Goal: Task Accomplishment & Management: Use online tool/utility

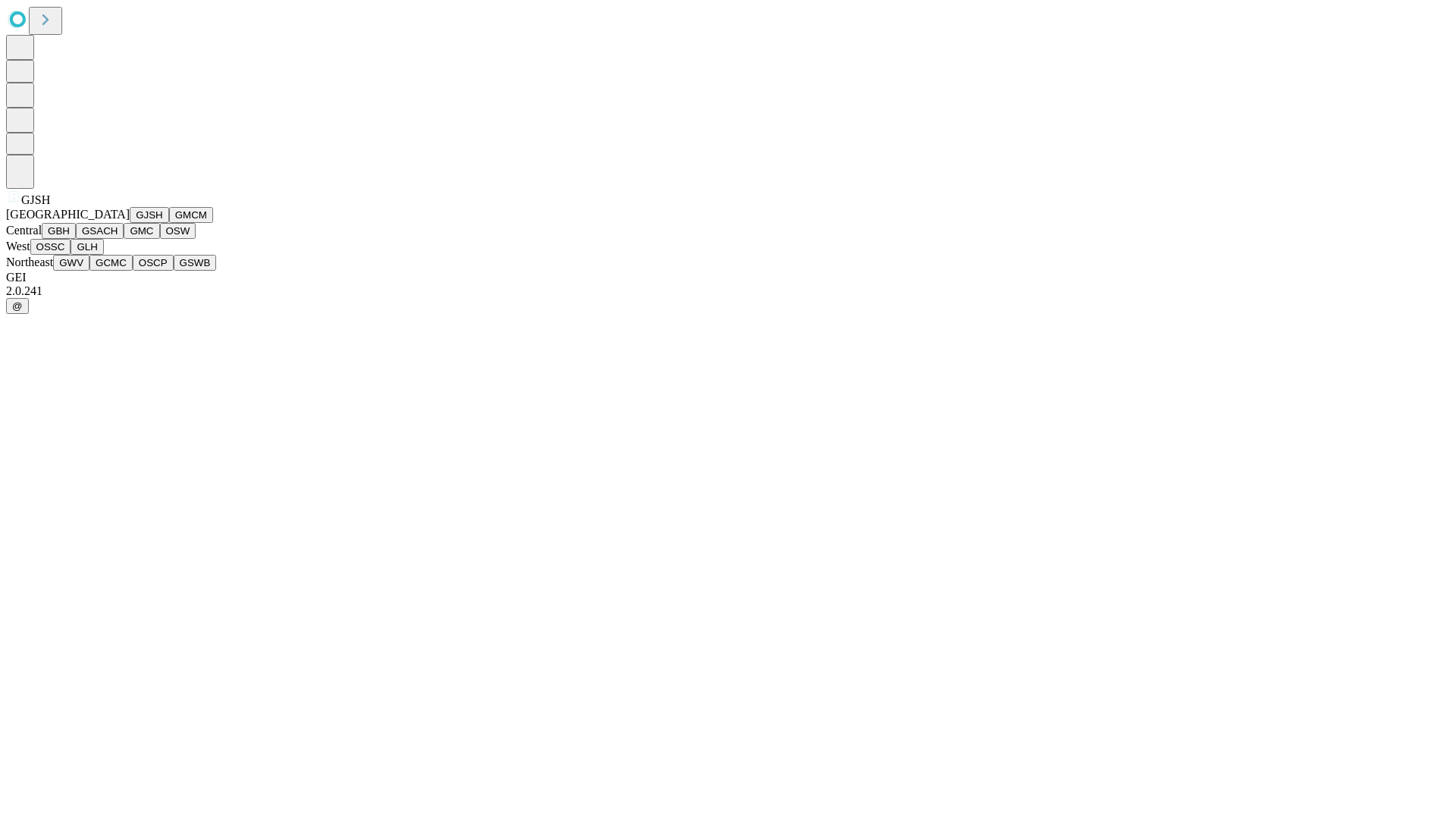
click at [129, 223] on button "GJSH" at bounding box center [149, 214] width 39 height 16
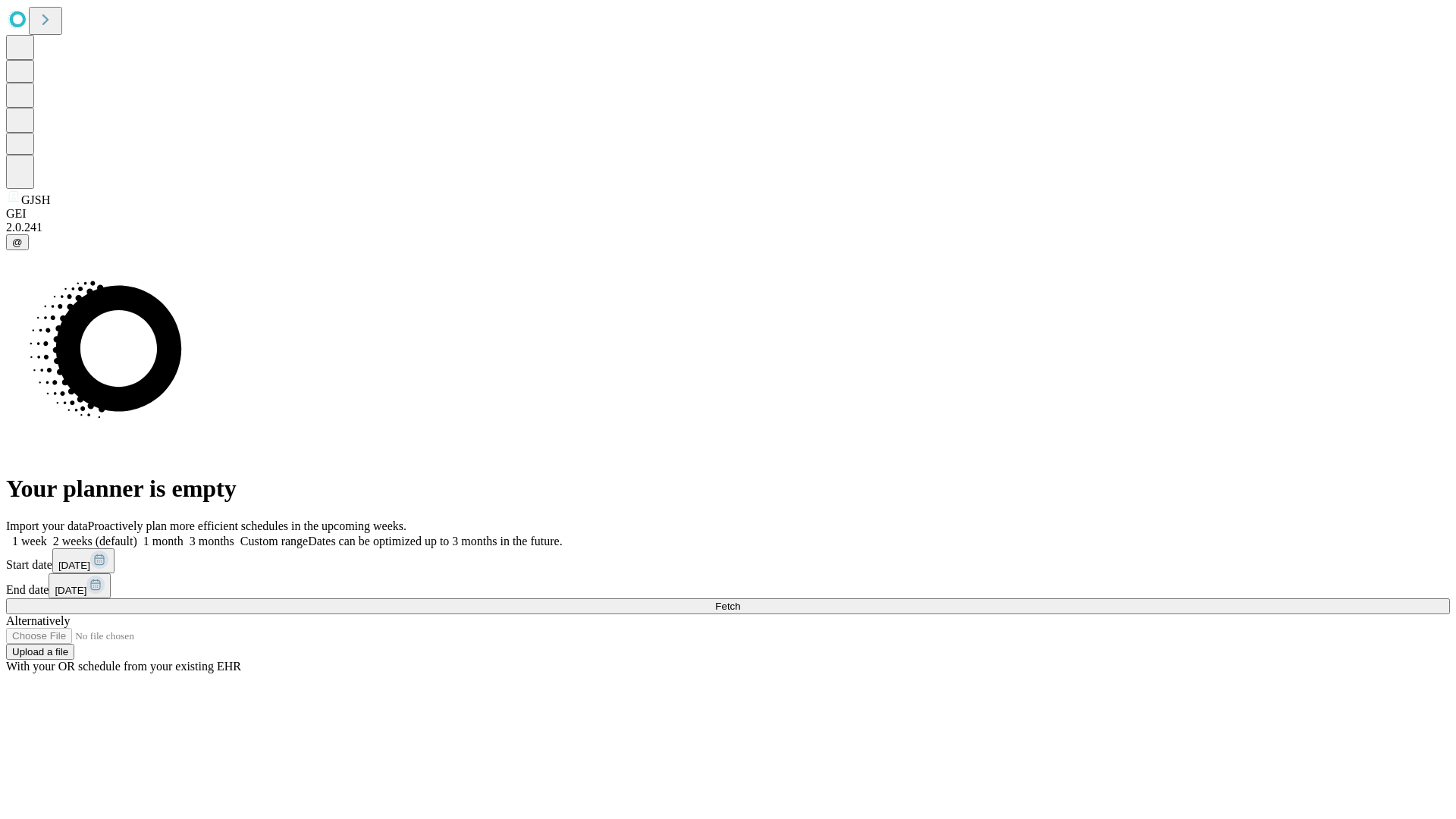
click at [184, 534] on label "1 month" at bounding box center [160, 541] width 46 height 13
click at [740, 600] on span "Fetch" at bounding box center [728, 606] width 25 height 11
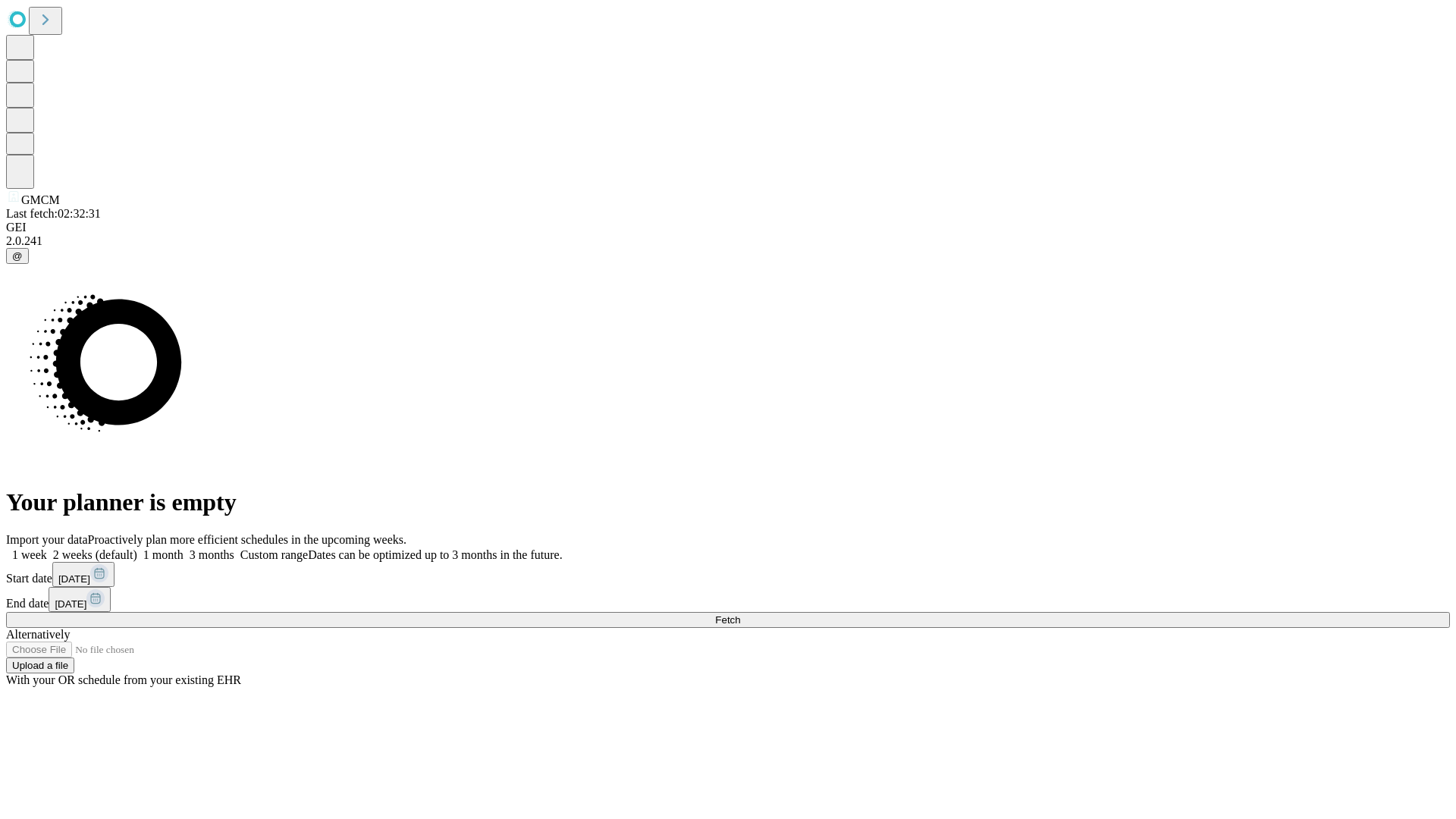
click at [184, 548] on label "1 month" at bounding box center [160, 555] width 46 height 13
click at [740, 614] on span "Fetch" at bounding box center [728, 620] width 25 height 11
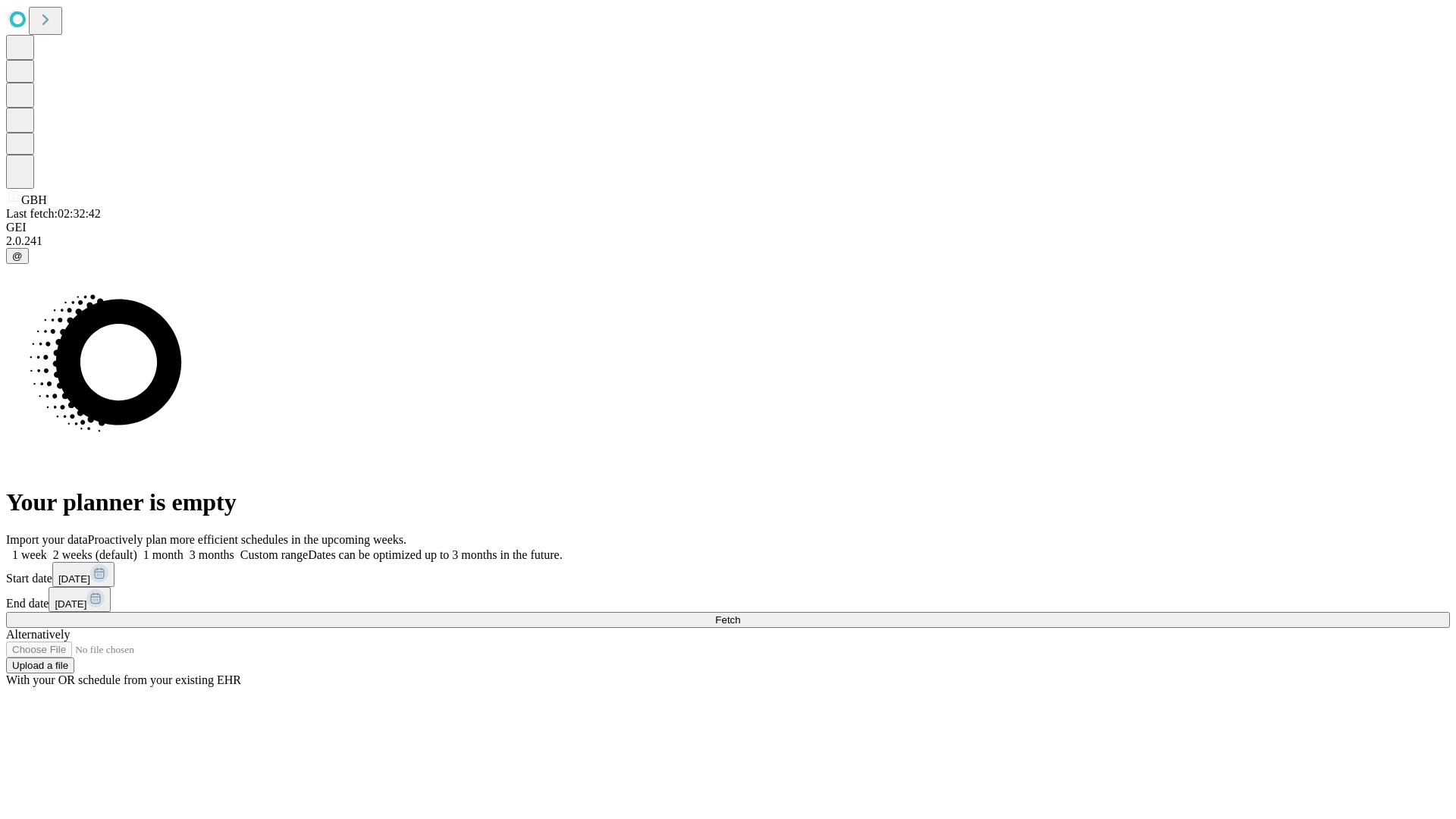
click at [184, 548] on label "1 month" at bounding box center [160, 555] width 46 height 13
click at [740, 614] on span "Fetch" at bounding box center [728, 620] width 25 height 11
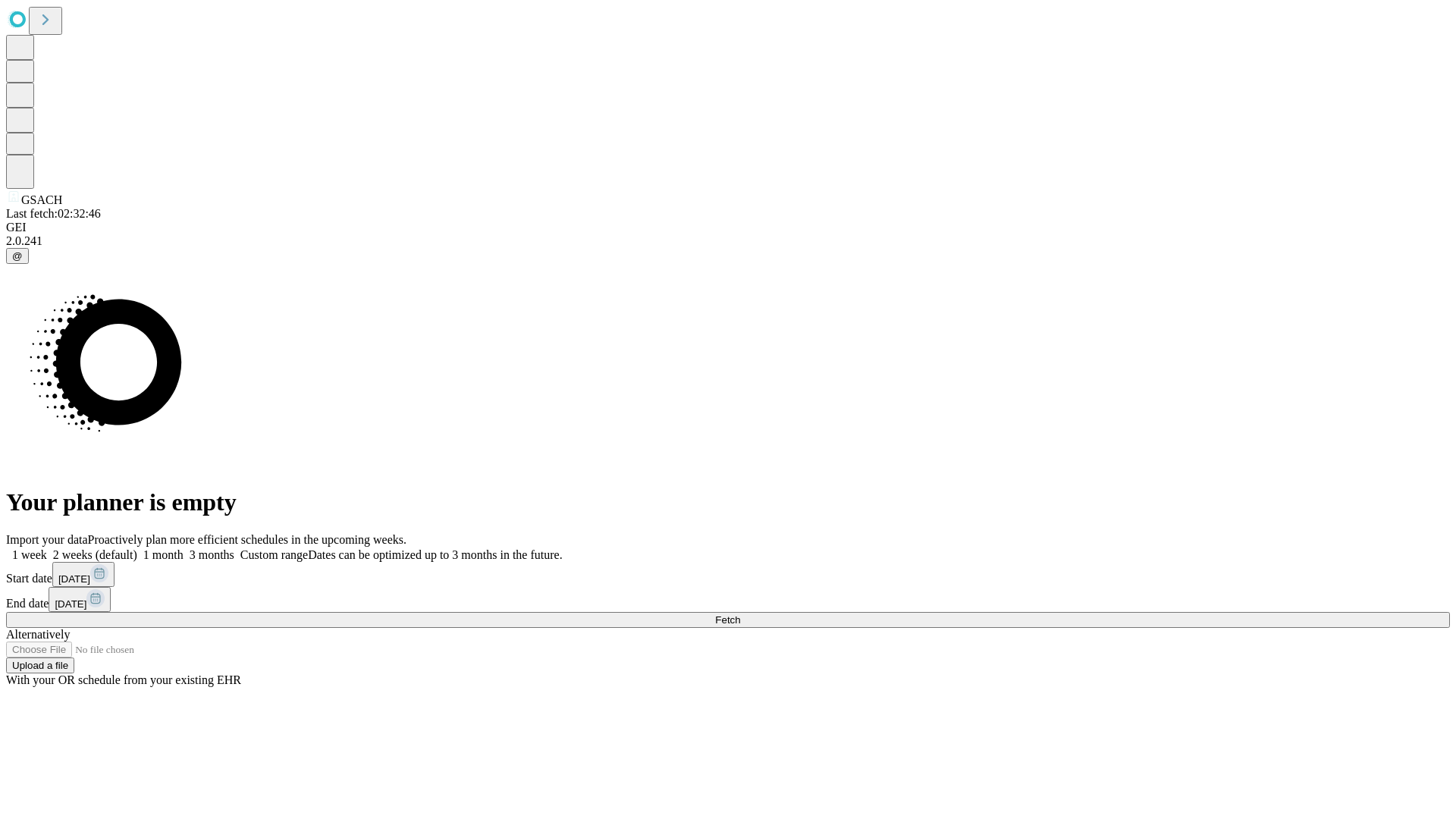
click at [184, 548] on label "1 month" at bounding box center [160, 555] width 46 height 13
click at [740, 614] on span "Fetch" at bounding box center [728, 620] width 25 height 11
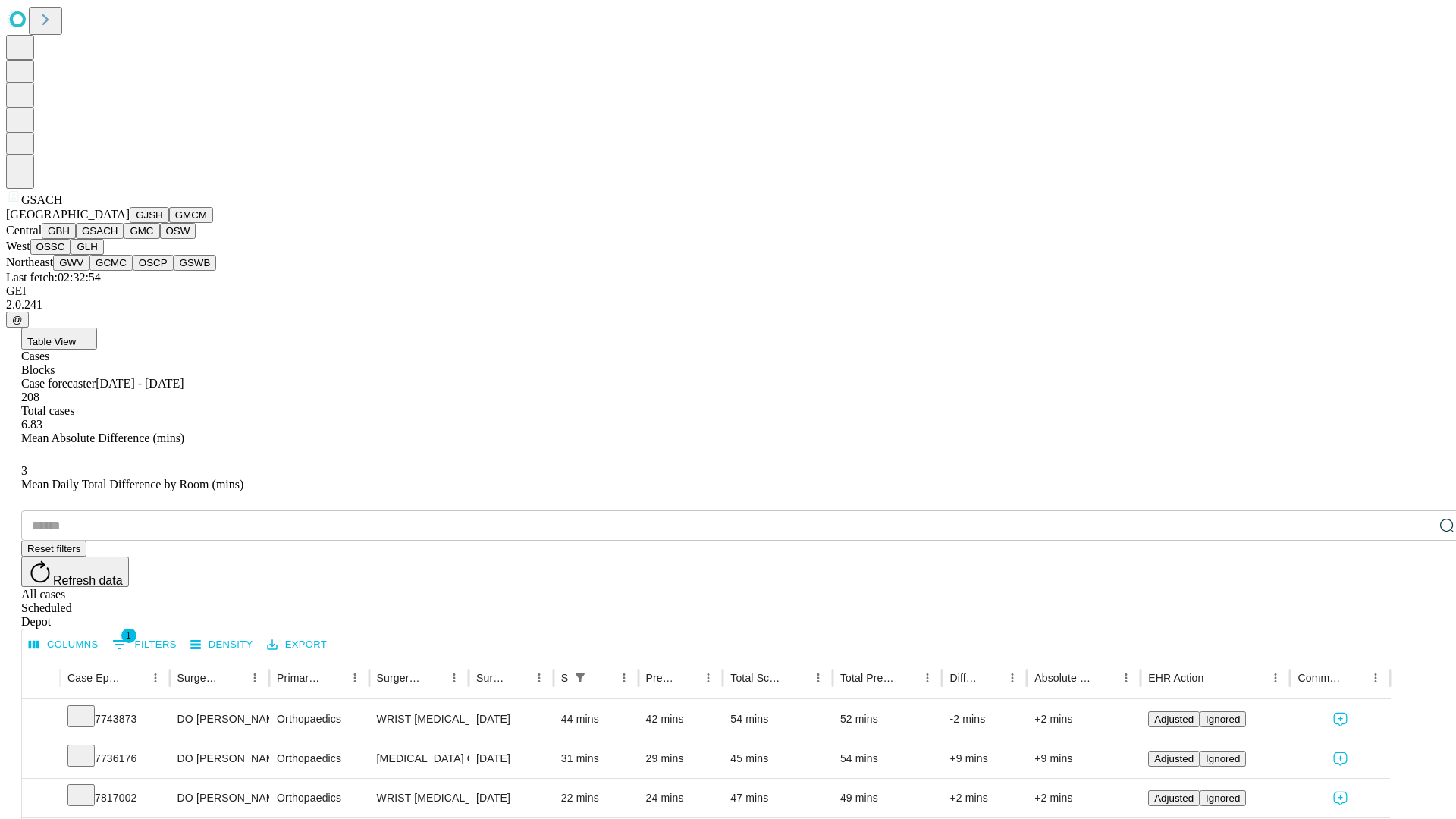
click at [124, 239] on button "GMC" at bounding box center [141, 230] width 36 height 16
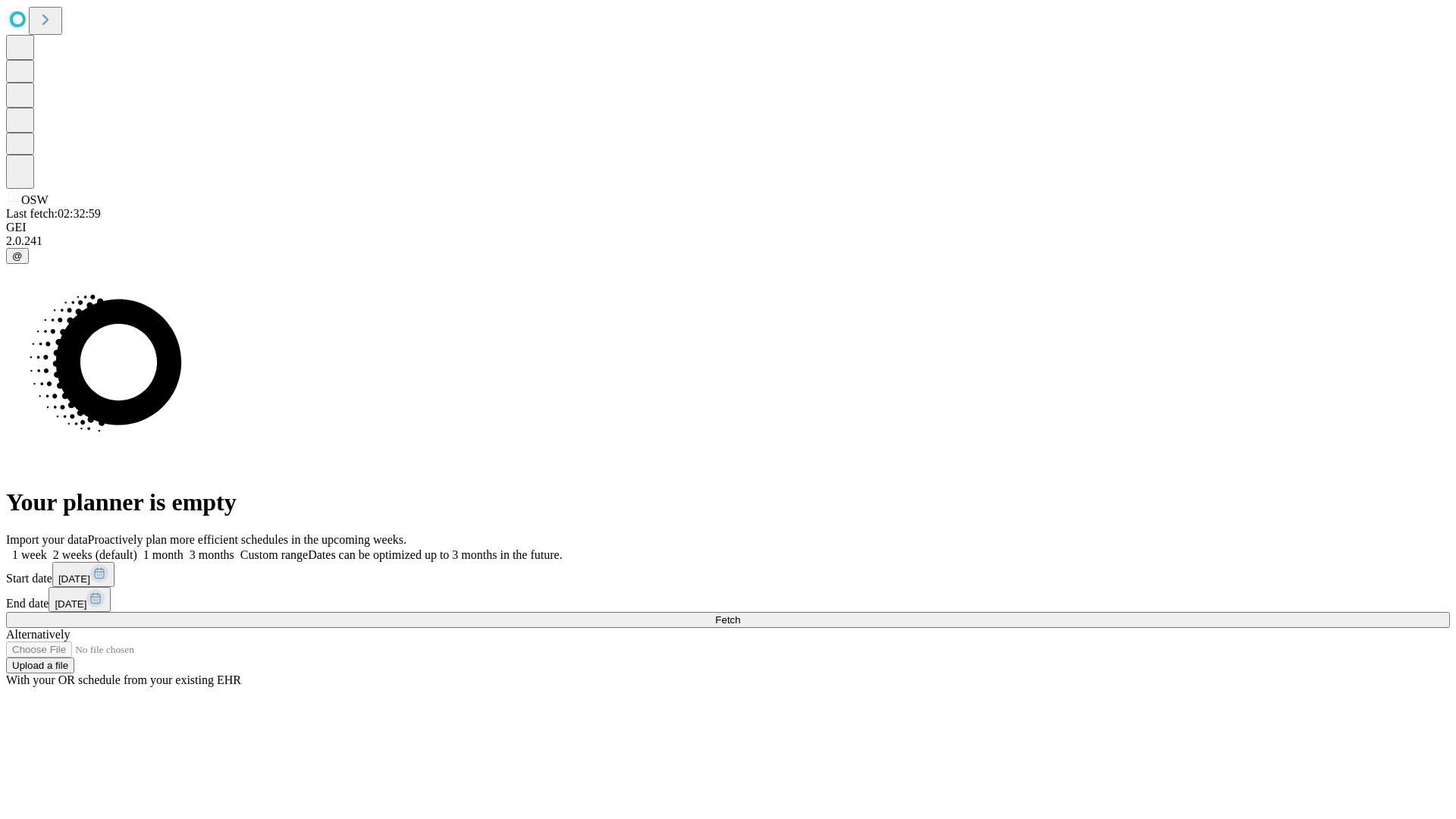
click at [184, 548] on label "1 month" at bounding box center [160, 555] width 46 height 13
click at [740, 614] on span "Fetch" at bounding box center [728, 620] width 25 height 11
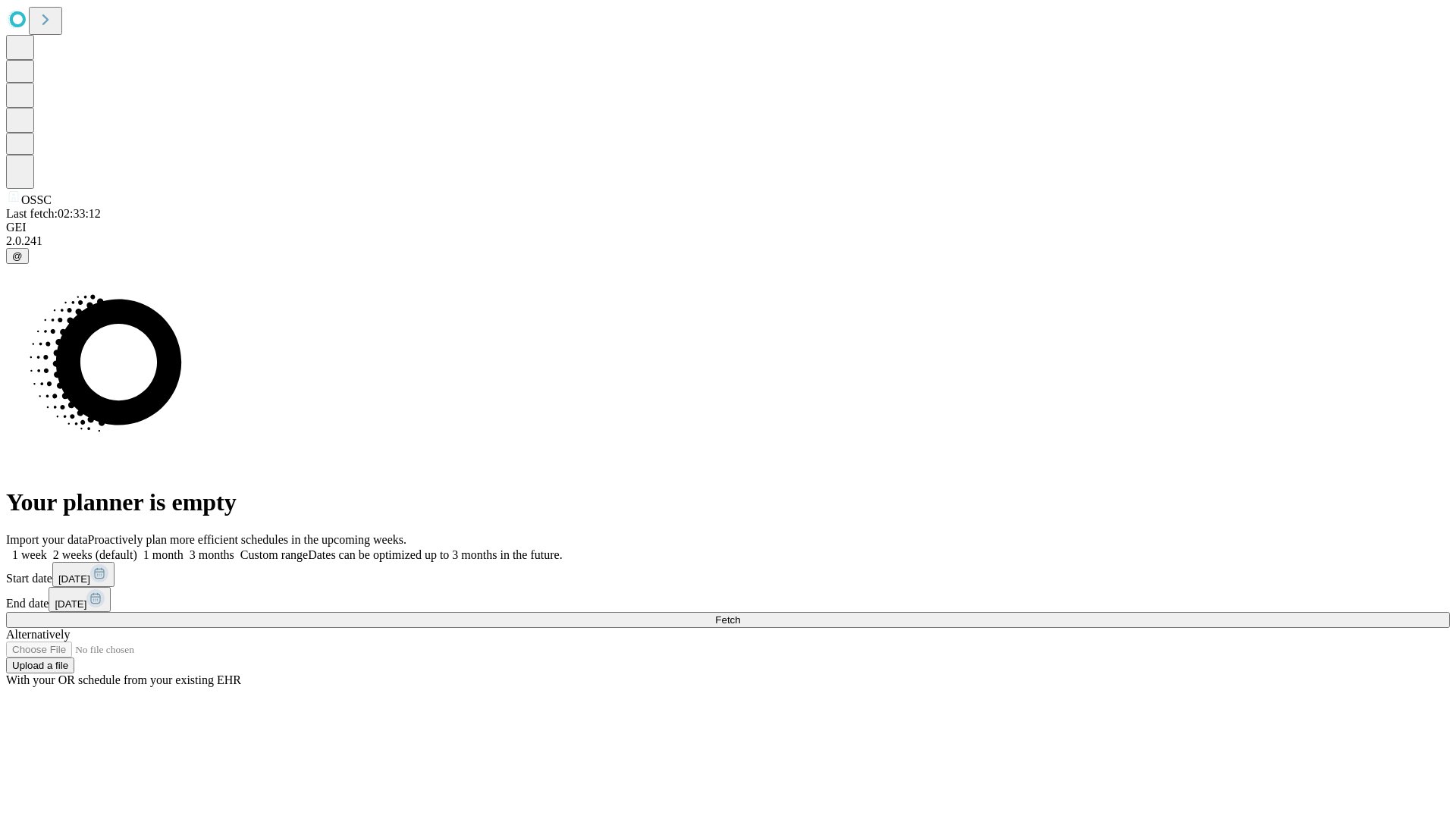
click at [740, 614] on span "Fetch" at bounding box center [728, 620] width 25 height 11
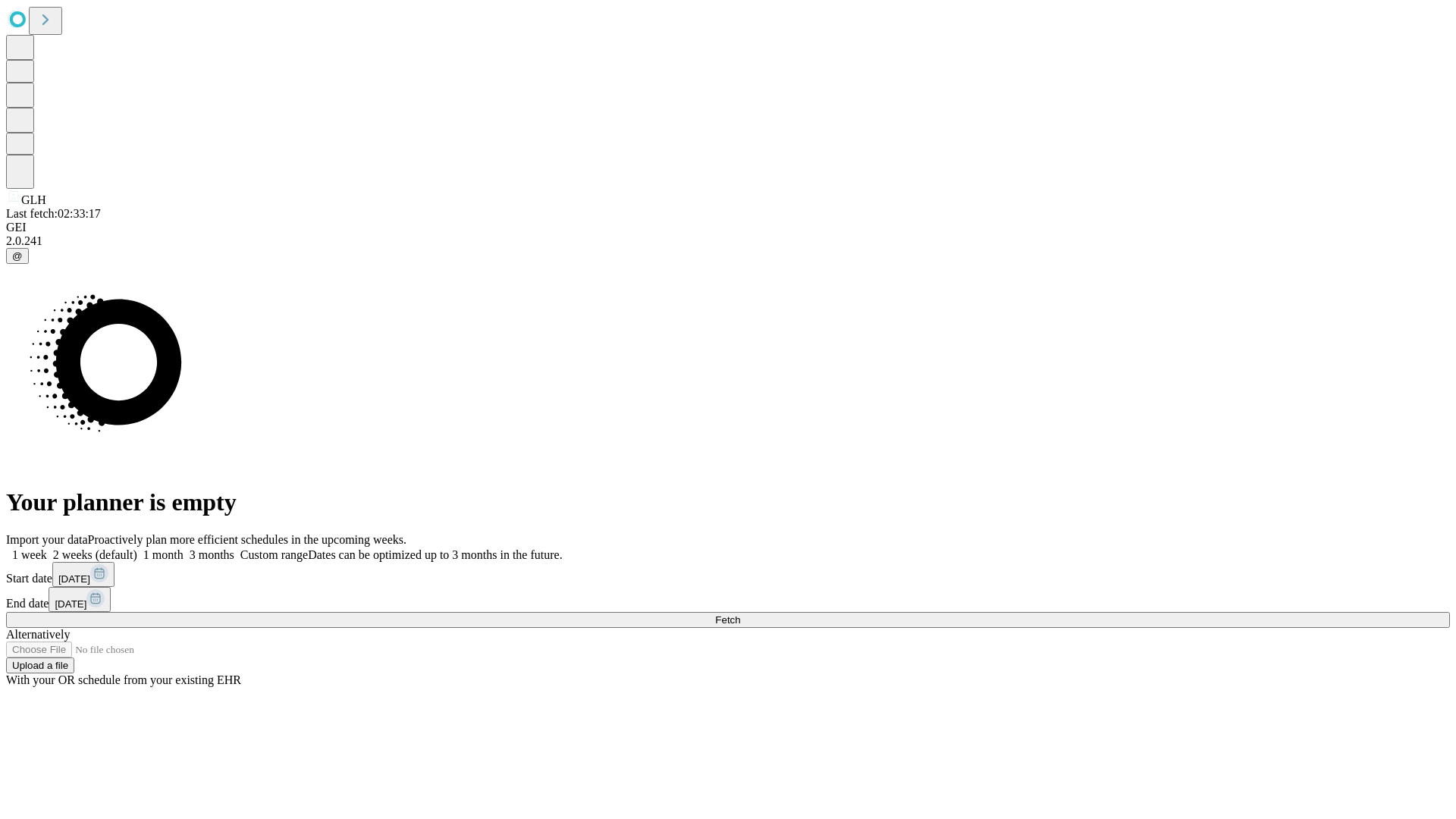
click at [740, 614] on span "Fetch" at bounding box center [728, 620] width 25 height 11
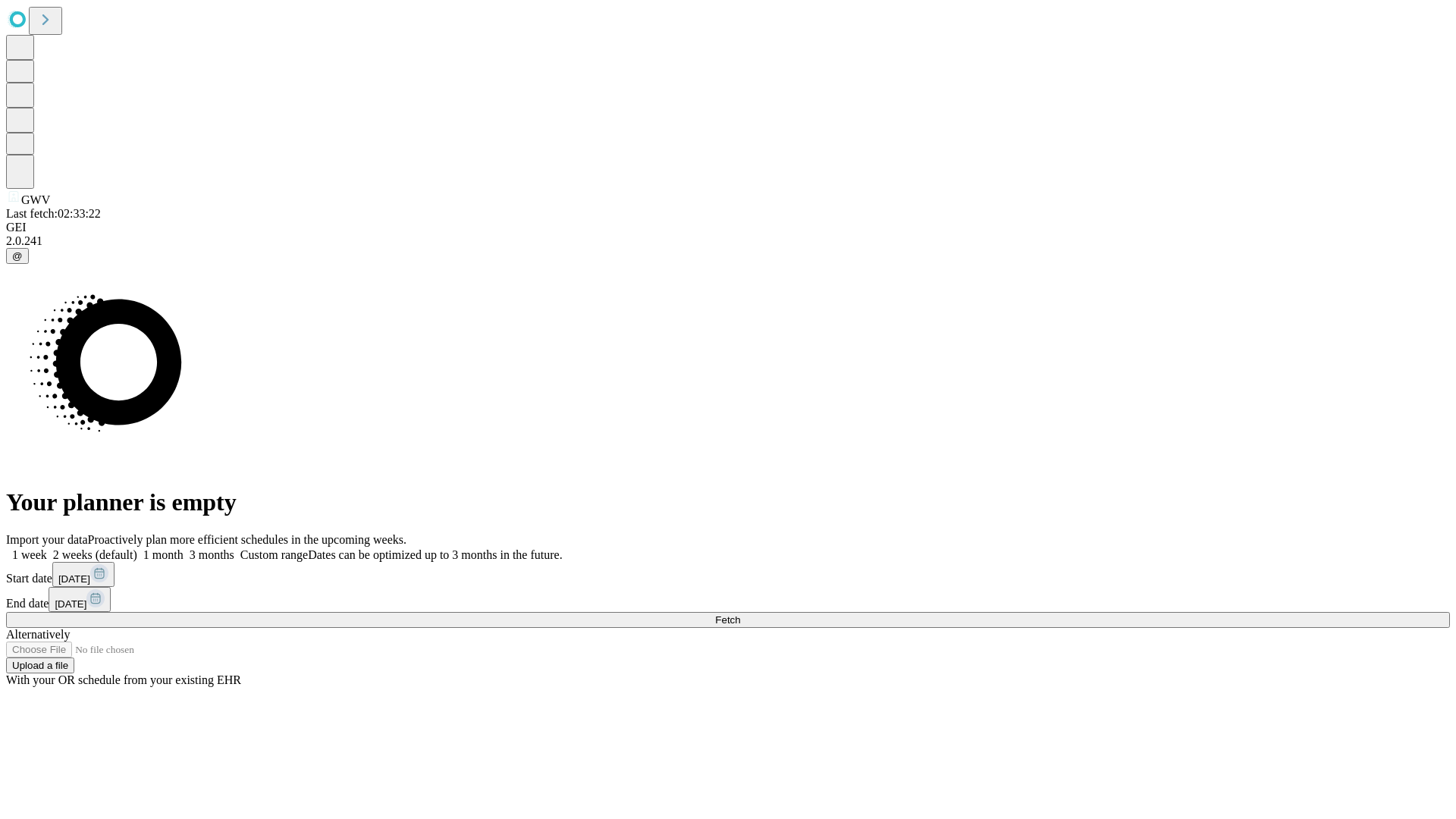
click at [184, 548] on label "1 month" at bounding box center [160, 555] width 46 height 13
click at [740, 614] on span "Fetch" at bounding box center [728, 620] width 25 height 11
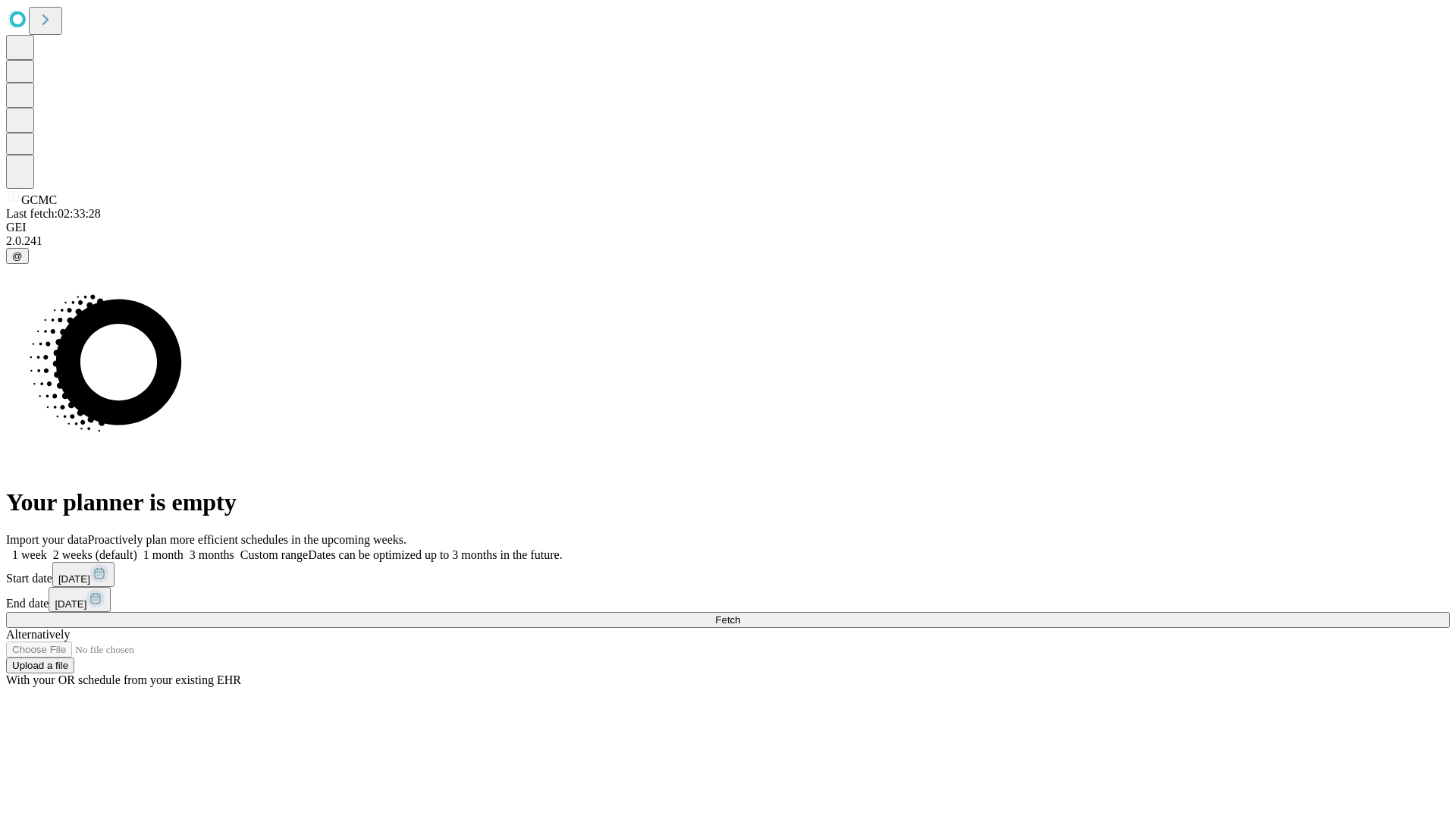
click at [184, 548] on label "1 month" at bounding box center [160, 555] width 46 height 13
click at [740, 614] on span "Fetch" at bounding box center [728, 620] width 25 height 11
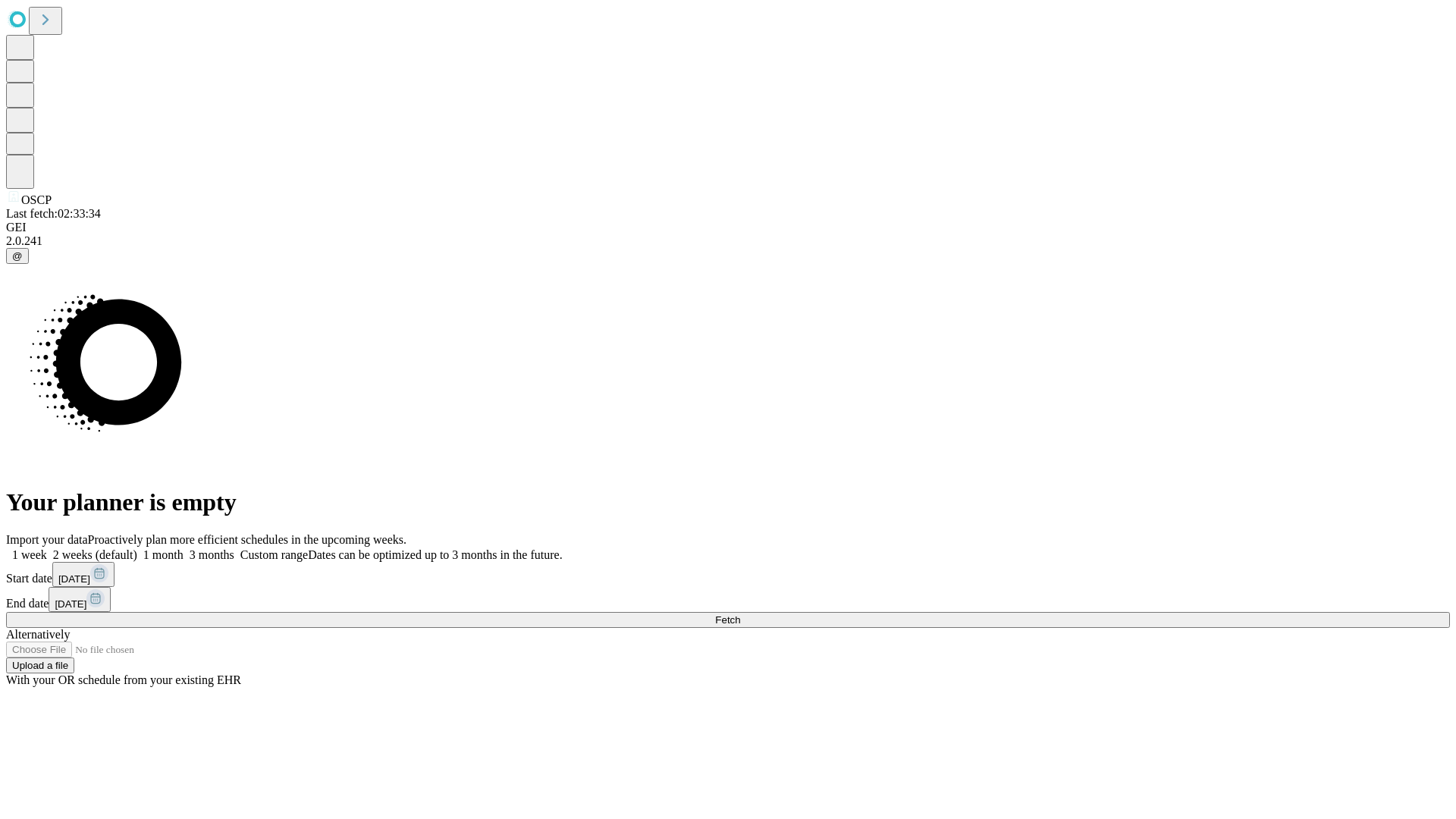
click at [184, 548] on label "1 month" at bounding box center [160, 555] width 46 height 13
click at [740, 614] on span "Fetch" at bounding box center [728, 620] width 25 height 11
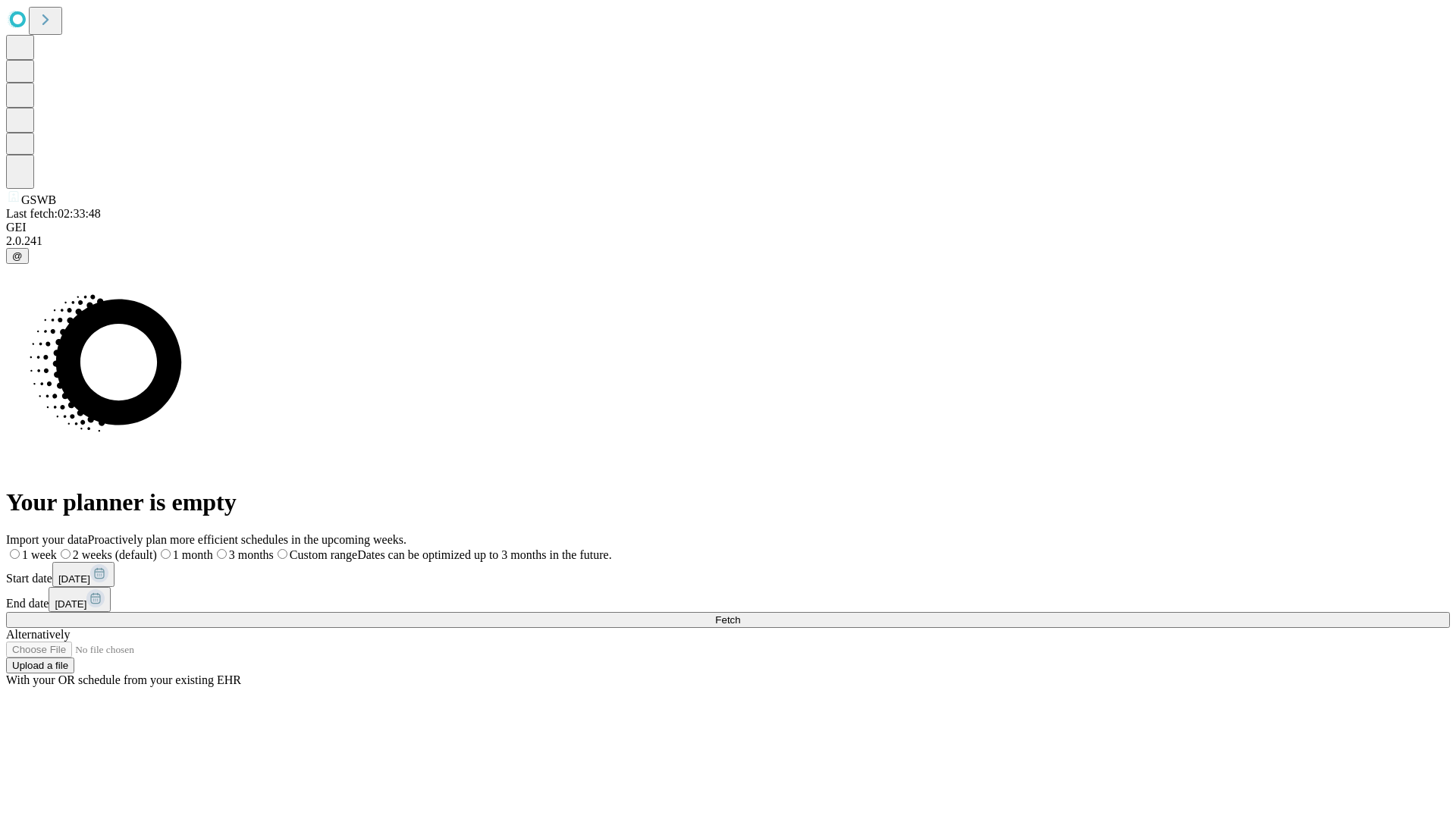
click at [213, 548] on label "1 month" at bounding box center [185, 555] width 56 height 13
click at [740, 614] on span "Fetch" at bounding box center [728, 620] width 25 height 11
